Goal: Task Accomplishment & Management: Manage account settings

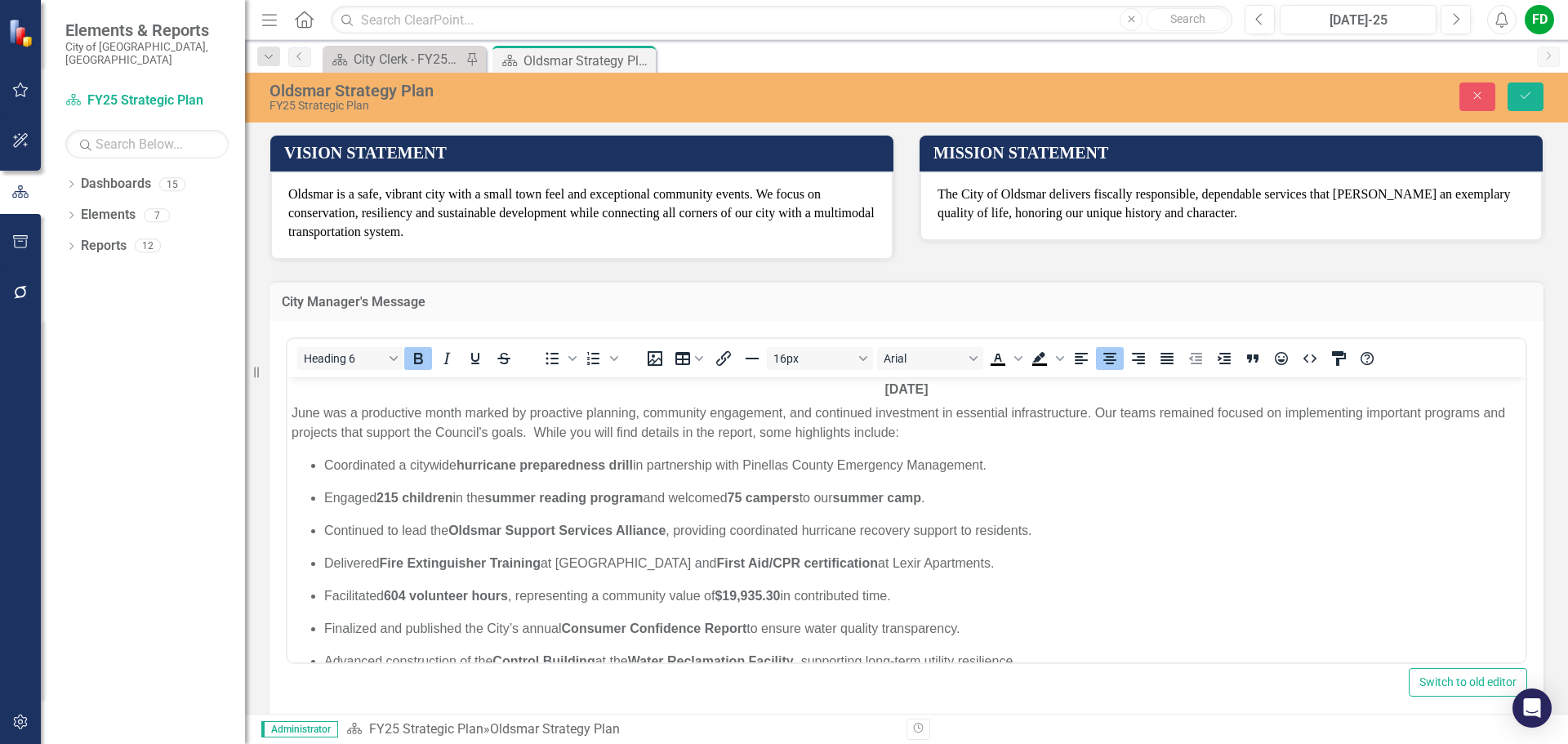
click at [529, 509] on ul "Coordinated a citywide hurricane preparedness drill in partnership with Pinella…" at bounding box center [907, 563] width 1231 height 216
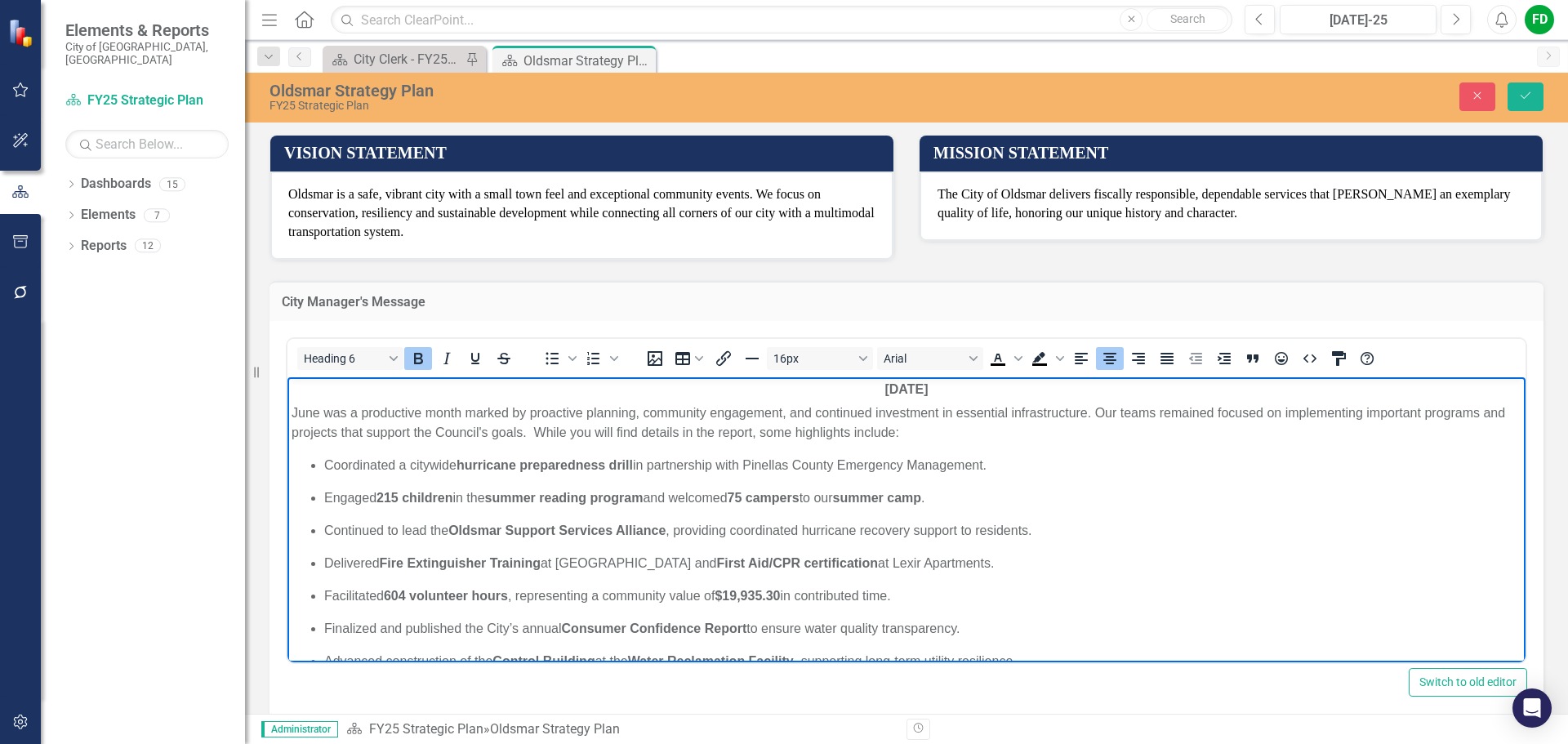
click at [885, 389] on strong "[DATE]" at bounding box center [906, 388] width 44 height 14
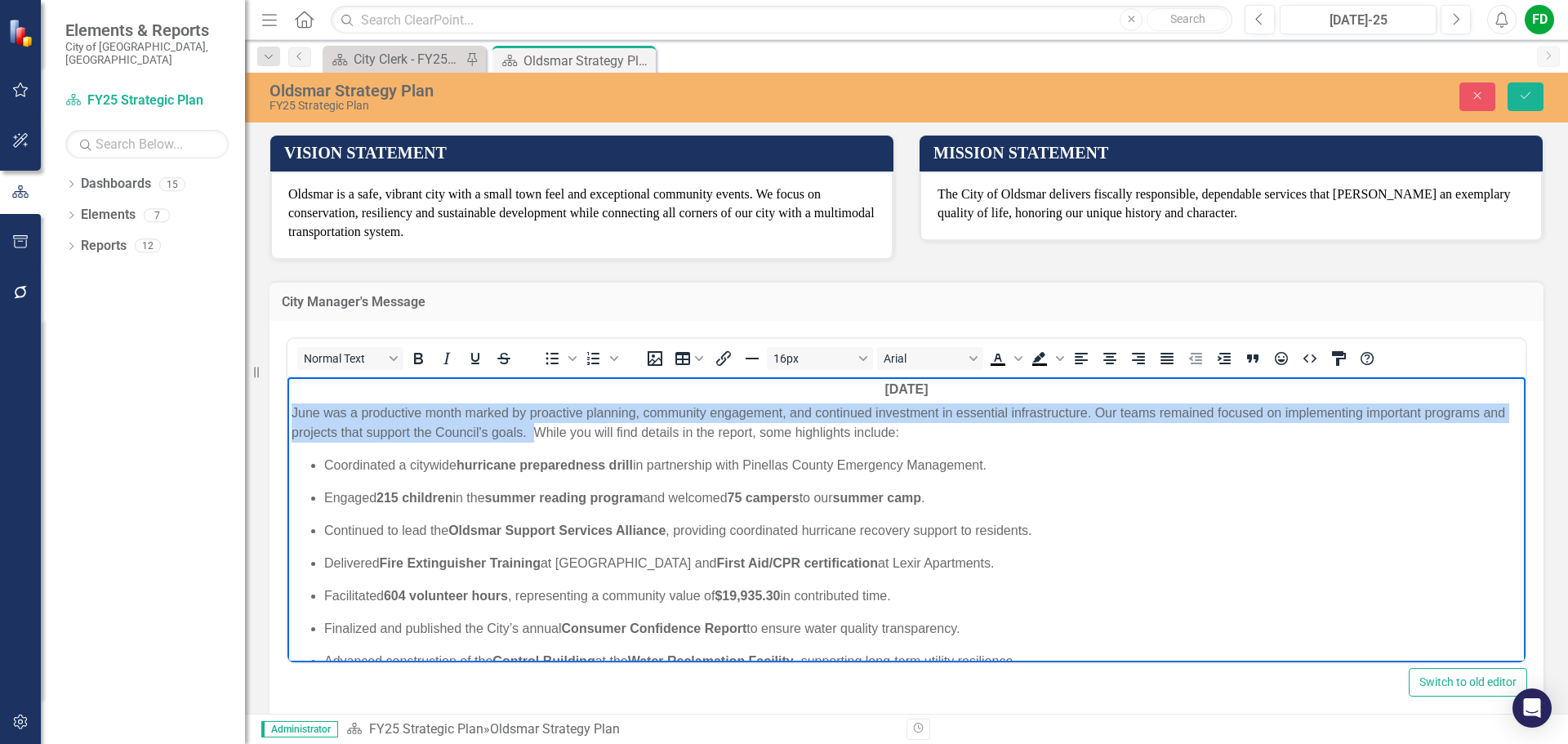
drag, startPoint x: 294, startPoint y: 411, endPoint x: 565, endPoint y: 428, distance: 271.5
click at [565, 428] on p "June was a productive month marked by proactive planning, community engagement,…" at bounding box center [907, 422] width 1231 height 39
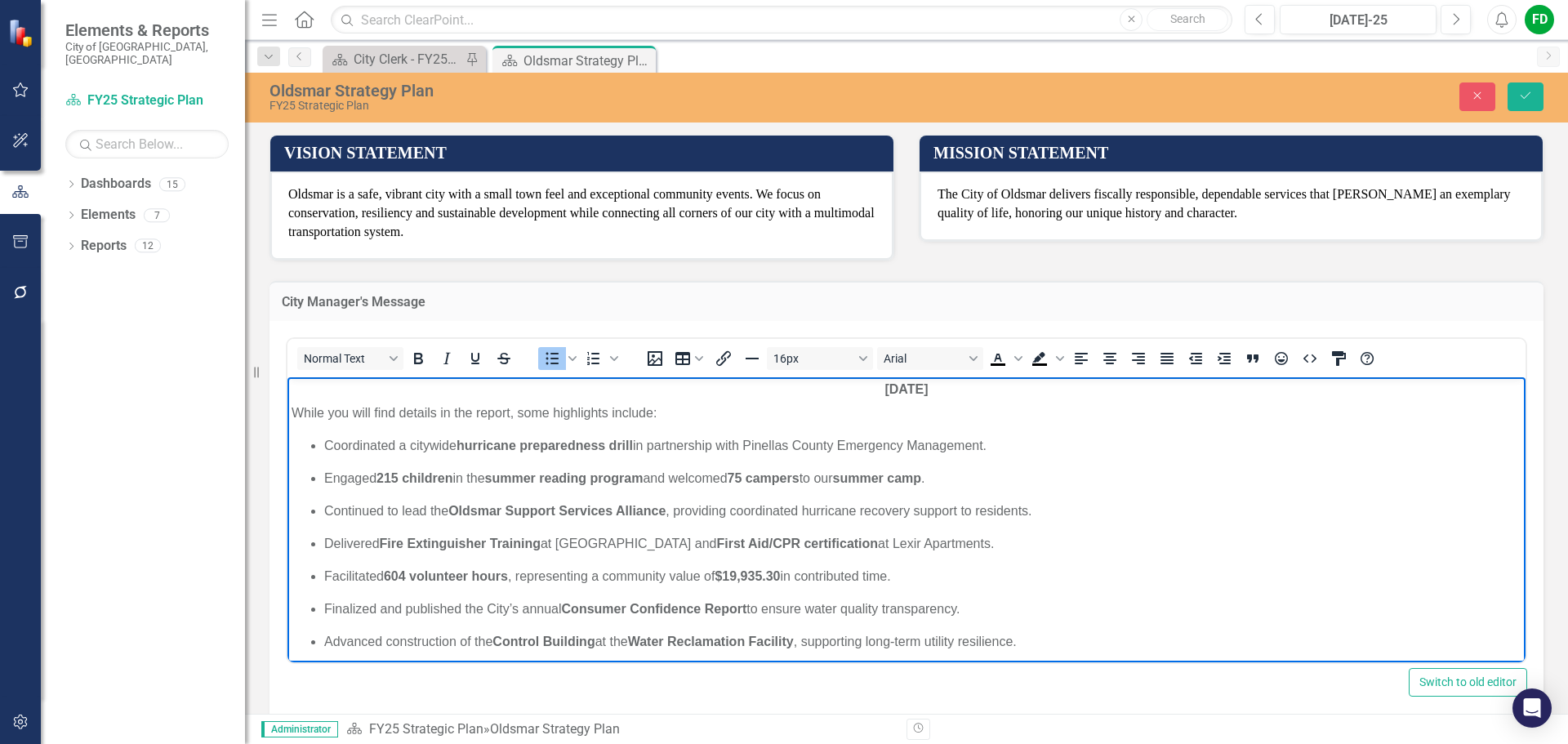
click at [319, 446] on ul "Coordinated a citywide hurricane preparedness drill in partnership with Pinella…" at bounding box center [907, 543] width 1231 height 216
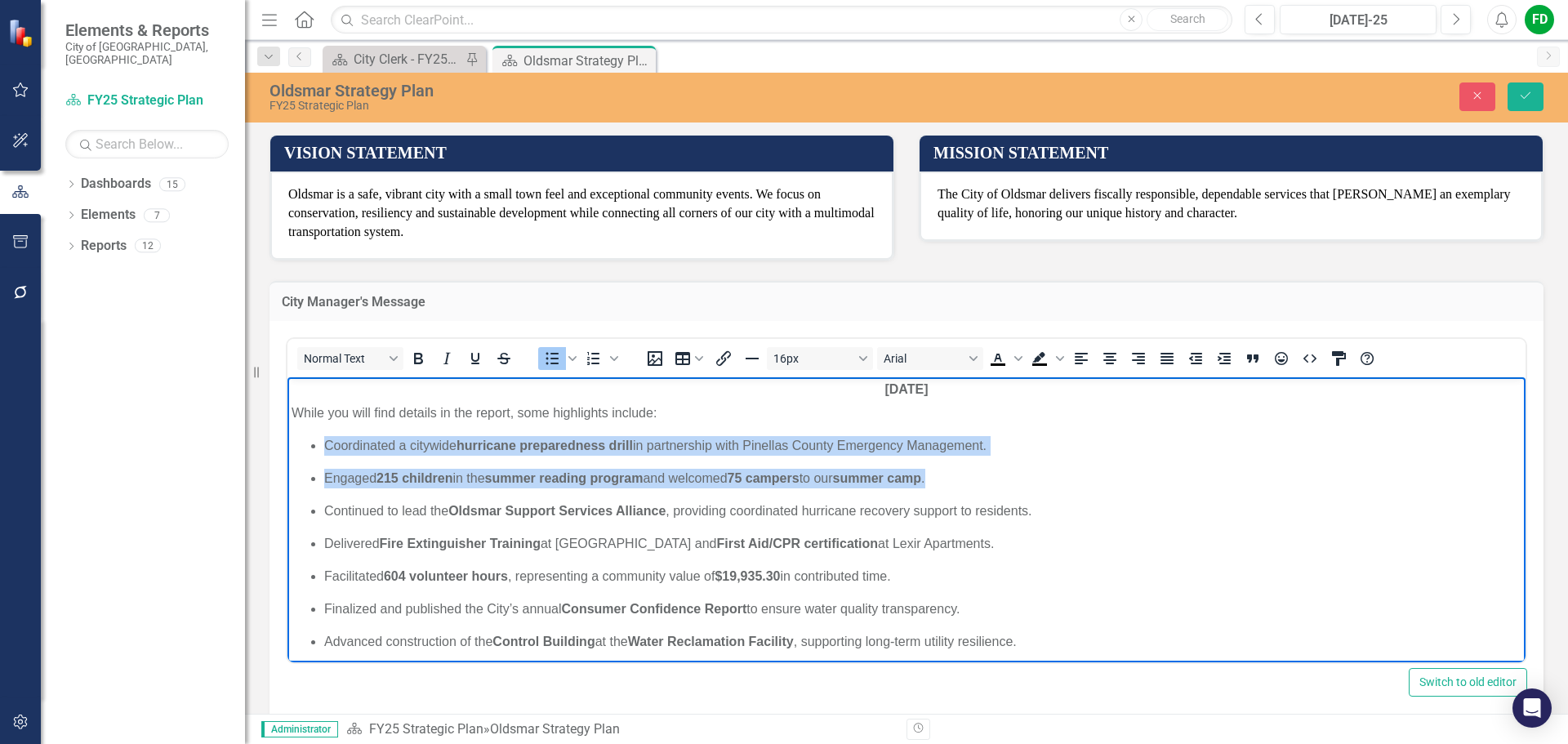
drag, startPoint x: 326, startPoint y: 443, endPoint x: 968, endPoint y: 475, distance: 642.8
click at [968, 475] on ul "Coordinated a citywide hurricane preparedness drill in partnership with Pinella…" at bounding box center [907, 543] width 1231 height 216
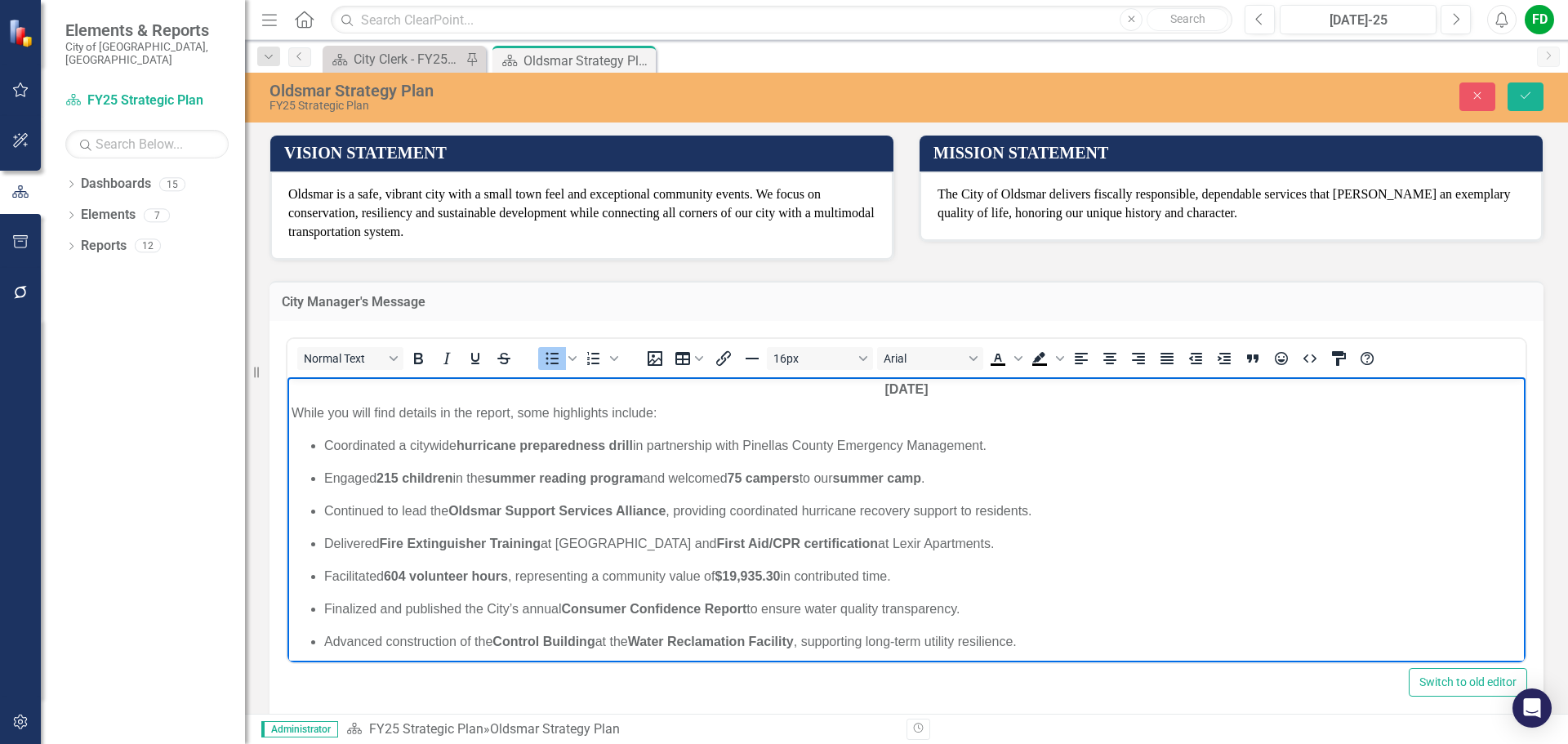
click at [752, 507] on p "Continued to lead the Oldsmar Support Services Alliance , providing coordinated…" at bounding box center [923, 511] width 1197 height 19
drag, startPoint x: 323, startPoint y: 442, endPoint x: 1004, endPoint y: 435, distance: 681.0
click at [1004, 435] on ul "Coordinated a citywide hurricane preparedness drill in partnership with Pinella…" at bounding box center [907, 543] width 1231 height 216
click at [431, 442] on p "GAI Consultants" at bounding box center [923, 445] width 1197 height 19
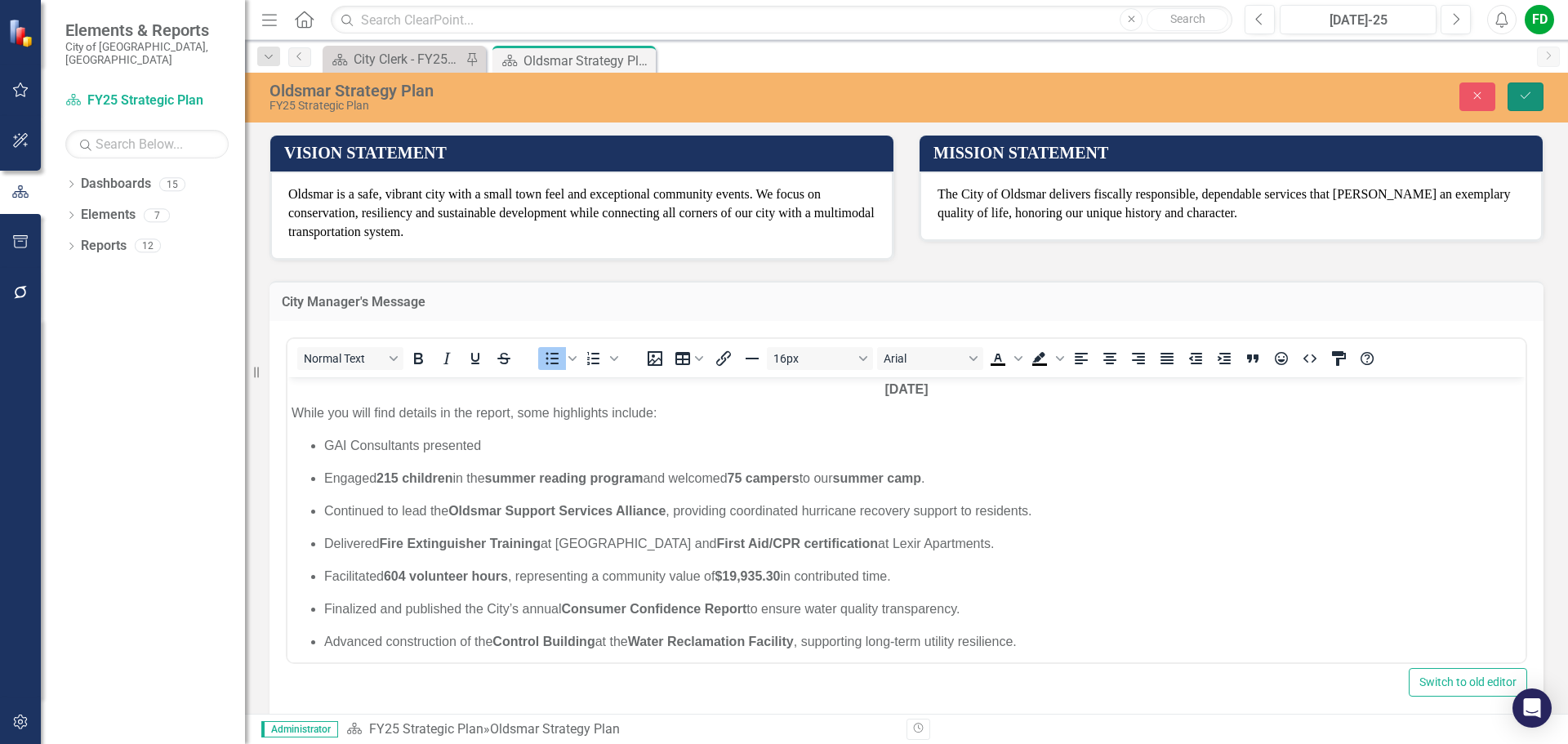
click at [1525, 93] on icon "Save" at bounding box center [1525, 95] width 15 height 11
